Goal: Transaction & Acquisition: Download file/media

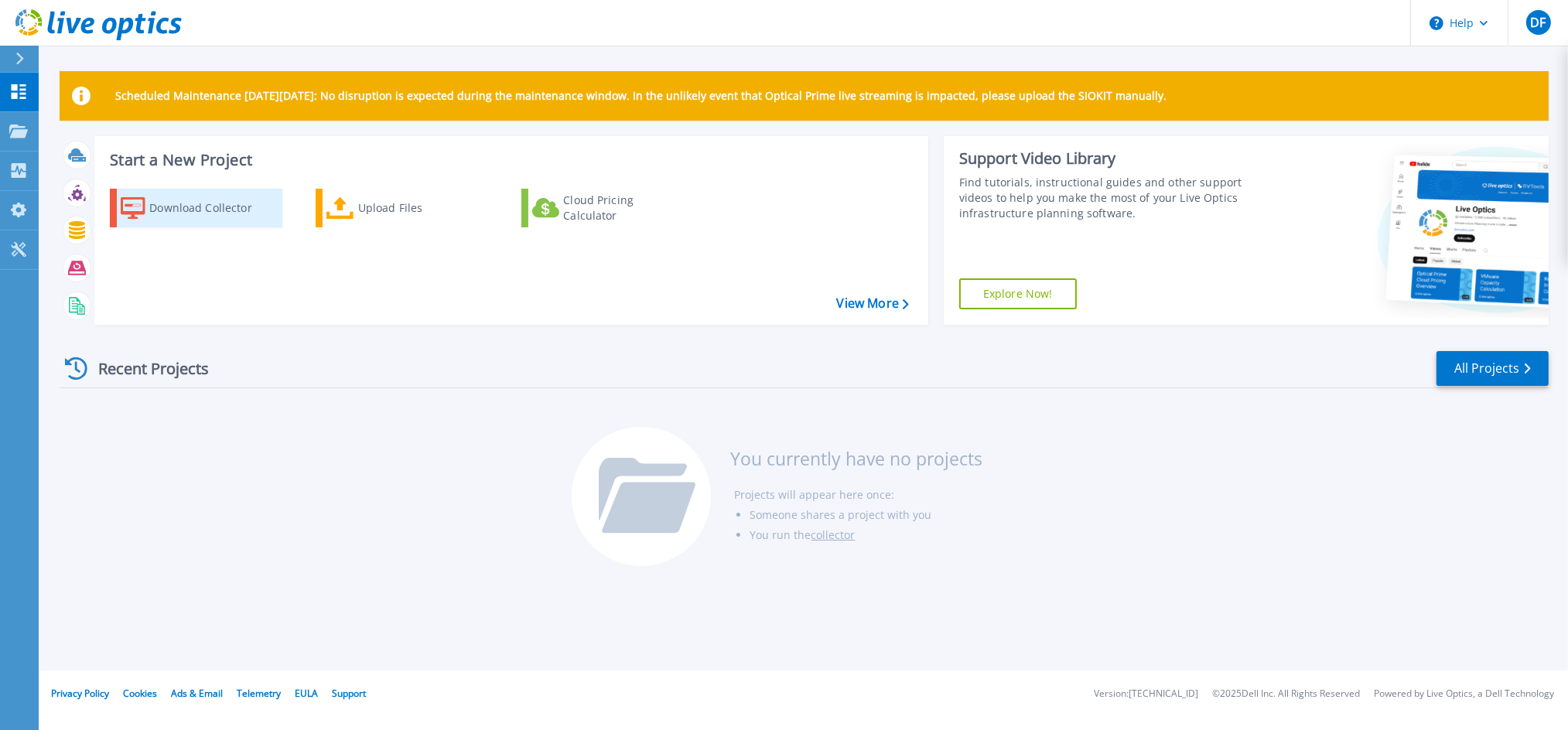
click at [161, 211] on div "Download Collector" at bounding box center [211, 208] width 123 height 31
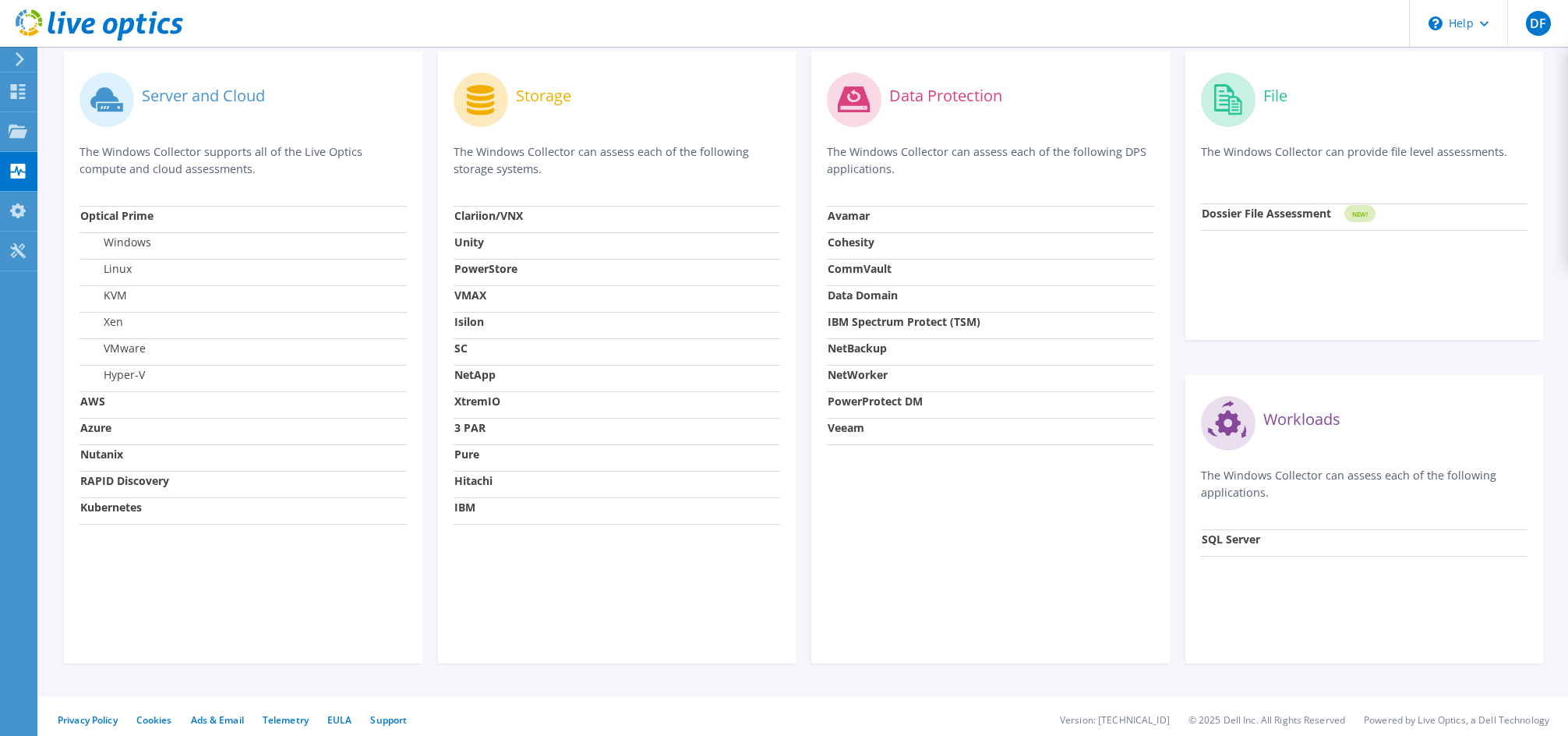
scroll to position [3, 0]
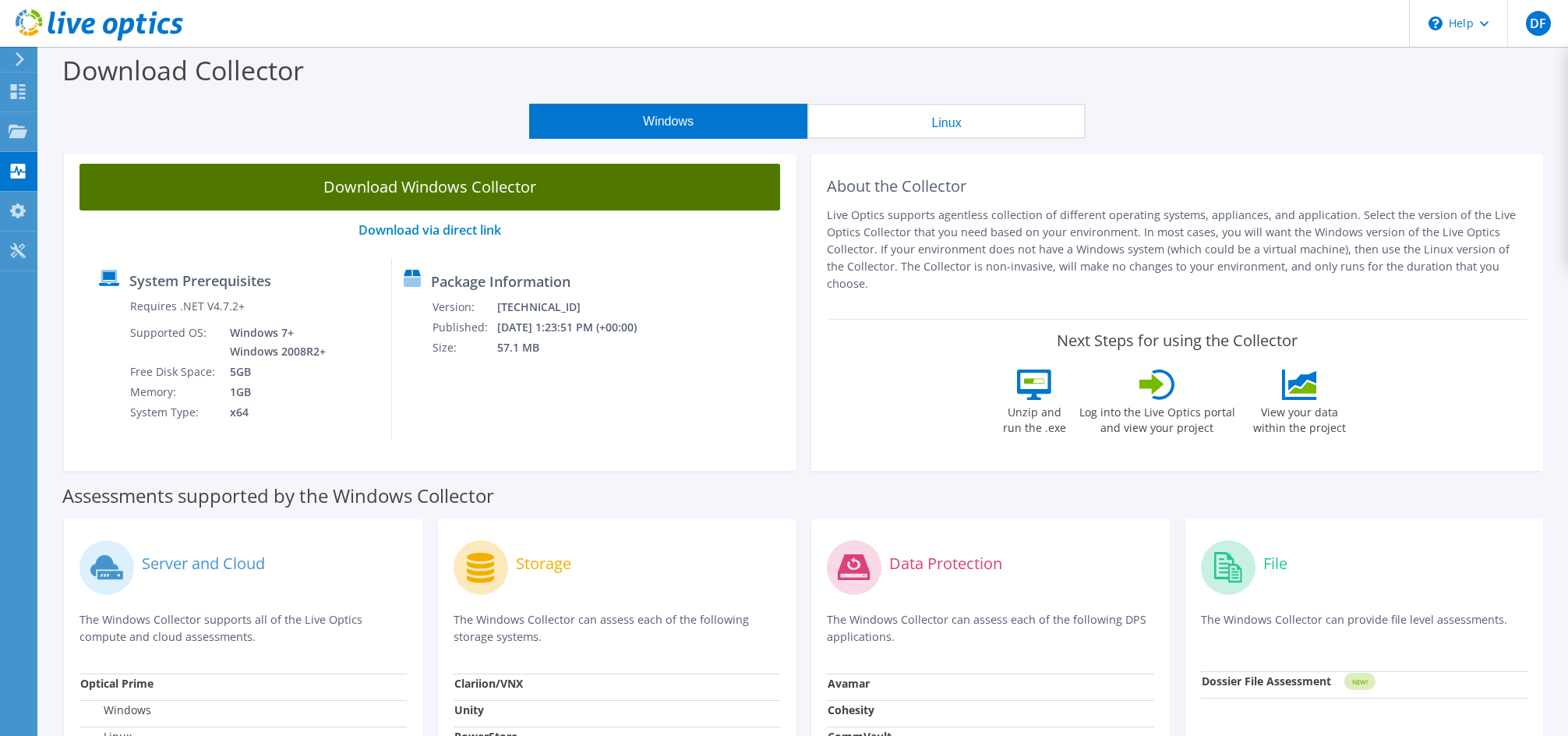
click at [433, 183] on link "Download Windows Collector" at bounding box center [429, 186] width 700 height 47
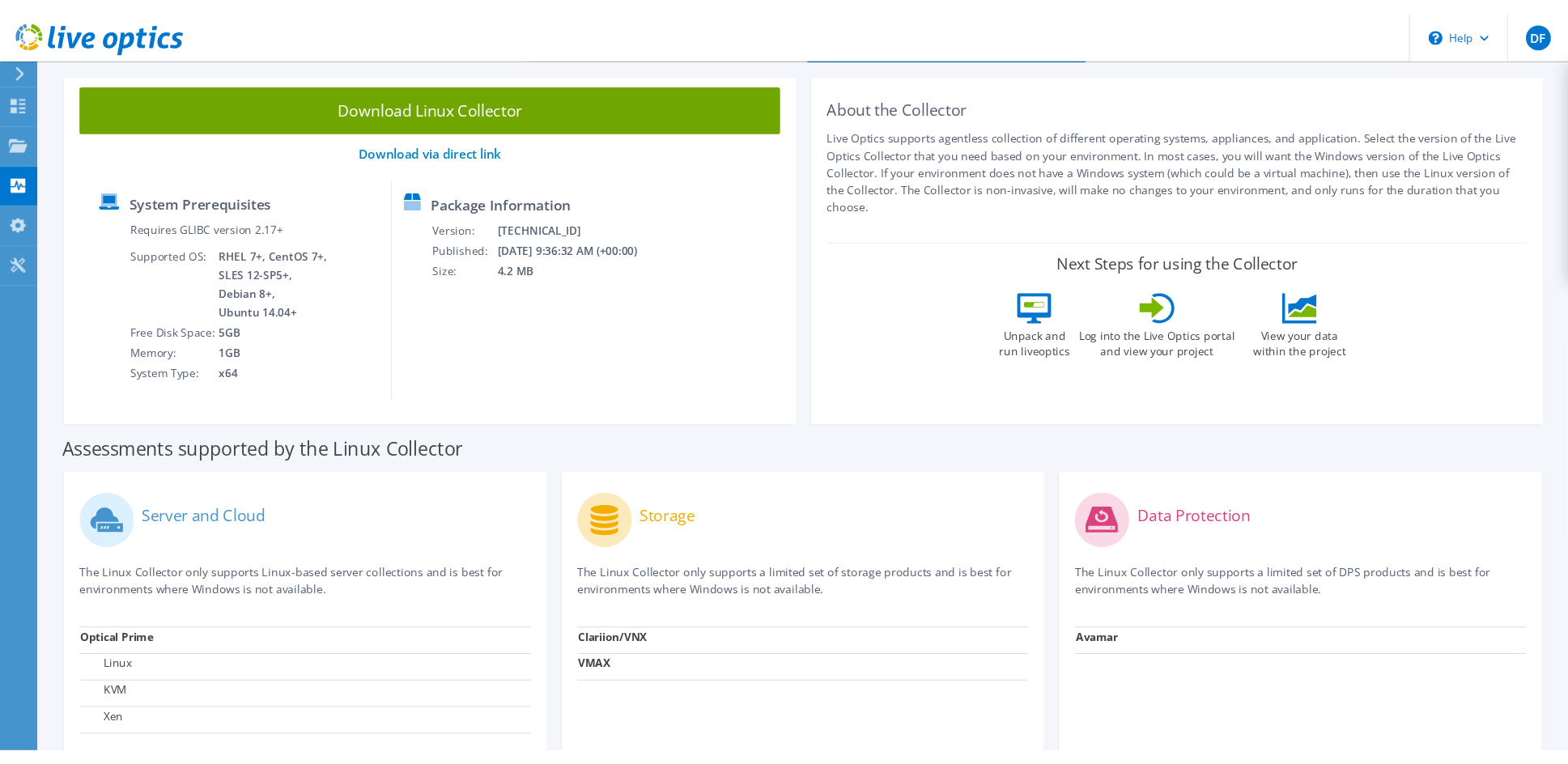
scroll to position [97, 0]
